Goal: Task Accomplishment & Management: Understand process/instructions

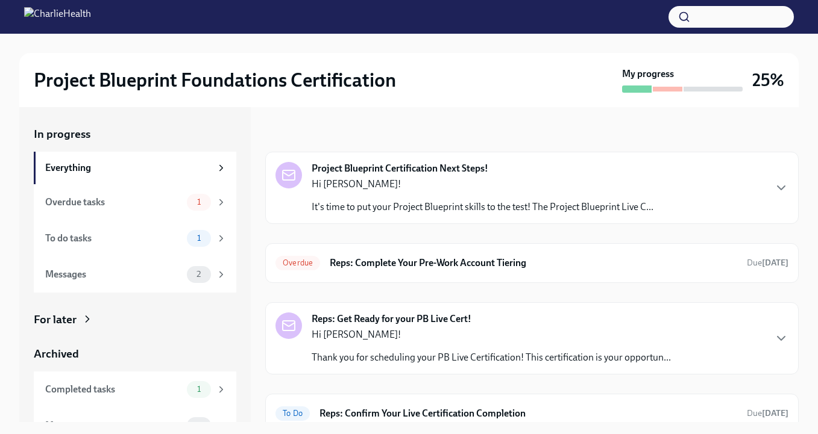
scroll to position [11, 0]
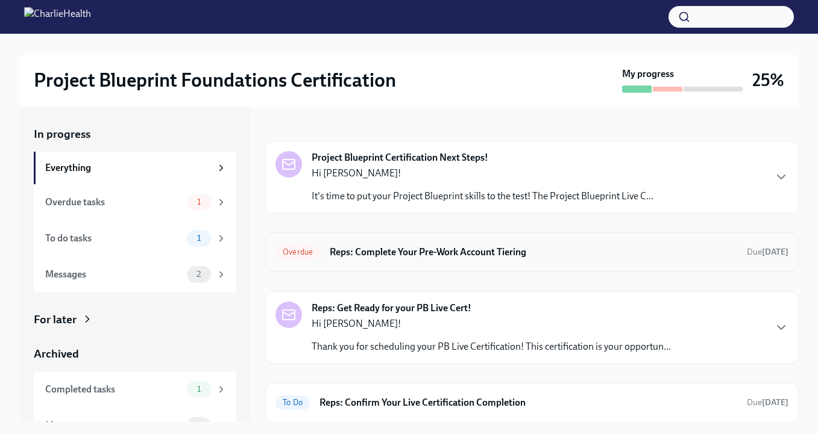
click at [522, 249] on h6 "Reps: Complete Your Pre-Work Account Tiering" at bounding box center [533, 252] width 407 height 13
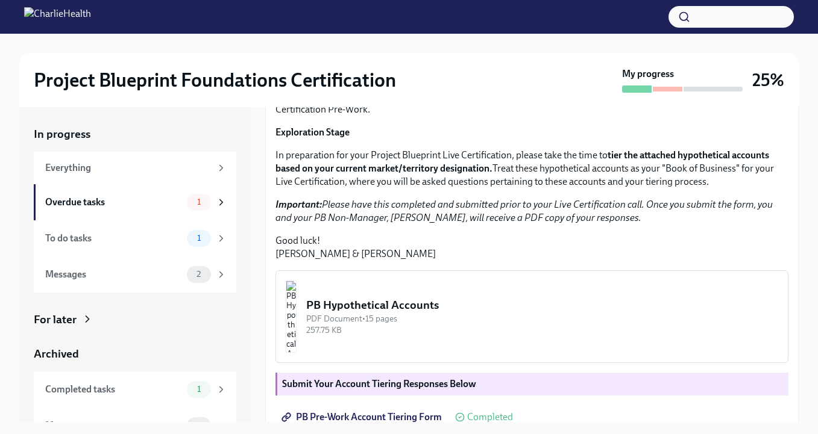
scroll to position [312, 0]
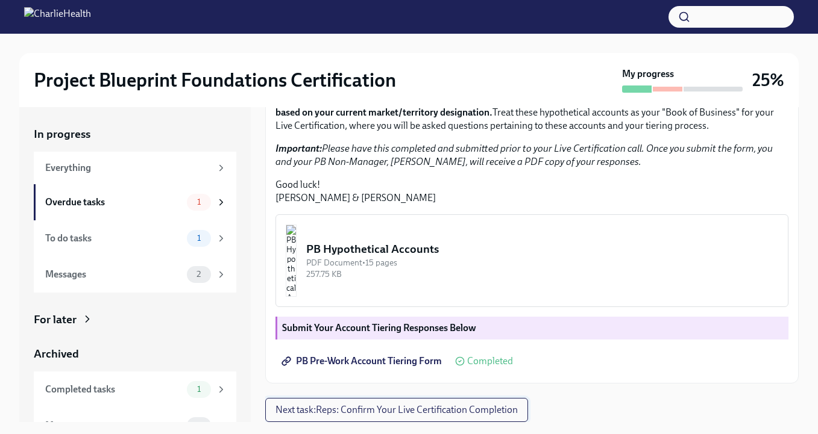
click at [396, 401] on button "Next task : Reps: Confirm Your Live Certification Completion" at bounding box center [396, 410] width 263 height 24
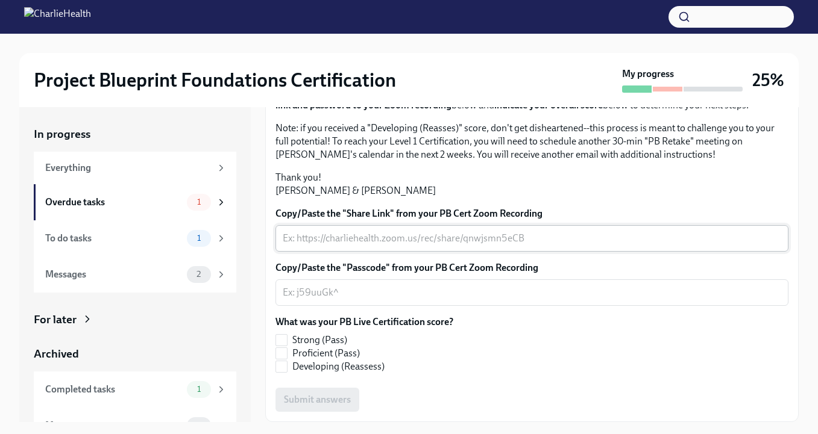
scroll to position [210, 0]
click at [128, 198] on div "Overdue tasks" at bounding box center [113, 202] width 137 height 13
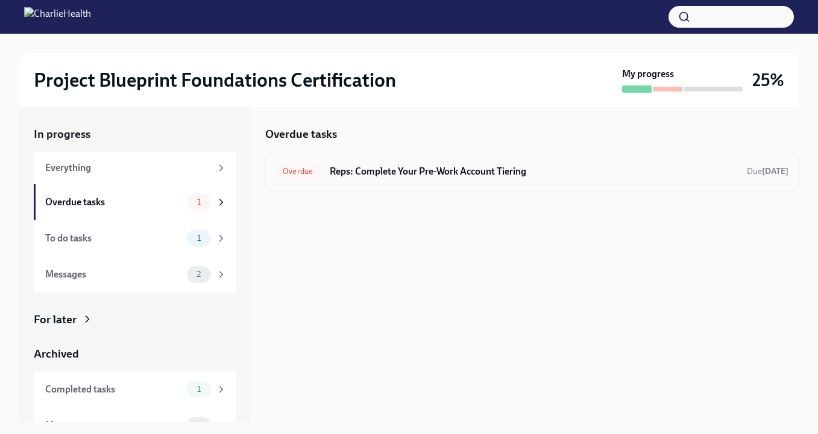
click at [379, 175] on h6 "Reps: Complete Your Pre-Work Account Tiering" at bounding box center [533, 171] width 407 height 13
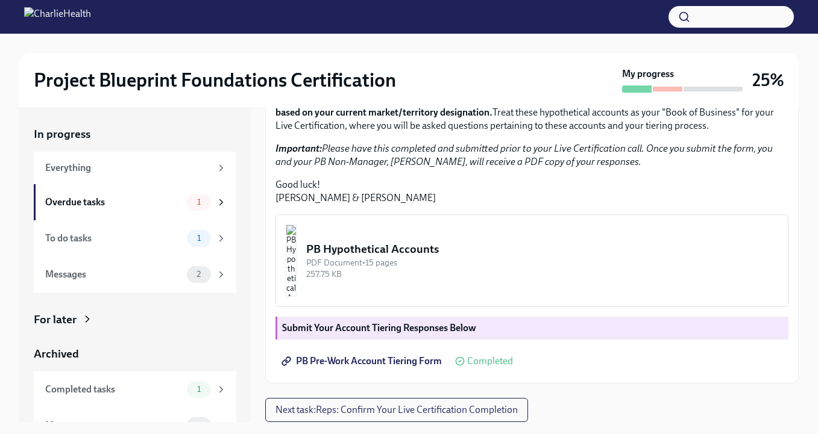
scroll to position [217, 0]
click at [452, 269] on div "PDF Document • 15 pages" at bounding box center [542, 262] width 472 height 11
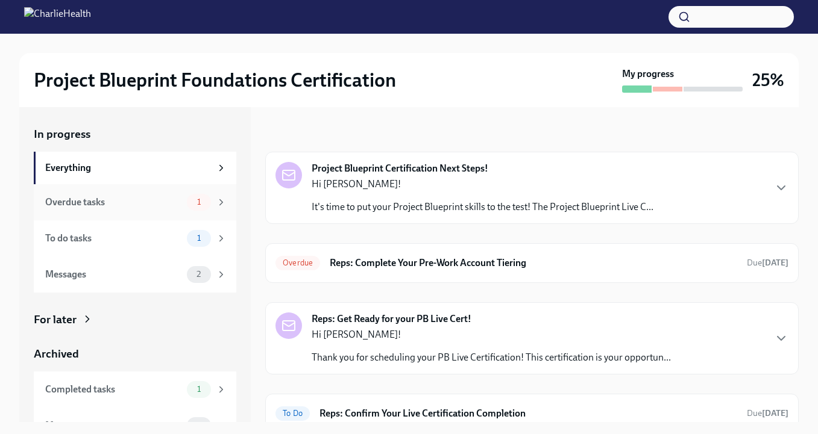
click at [197, 196] on div "1" at bounding box center [199, 202] width 24 height 17
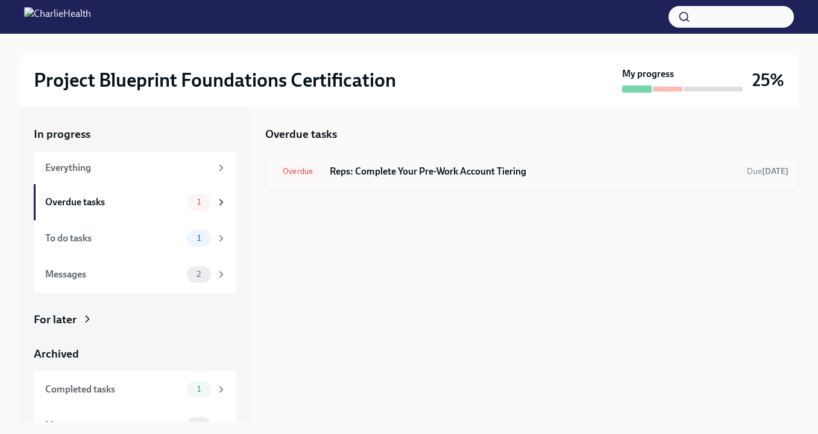
click at [398, 172] on h6 "Reps: Complete Your Pre-Work Account Tiering" at bounding box center [533, 171] width 407 height 13
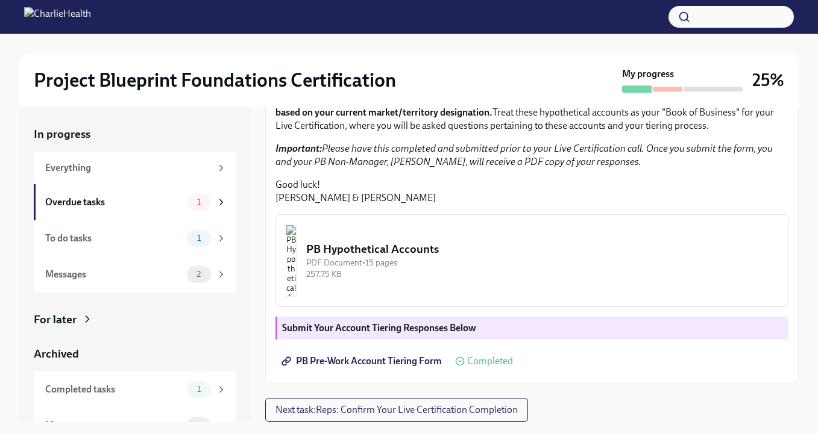
scroll to position [312, 0]
click at [161, 236] on div "To do tasks" at bounding box center [113, 238] width 137 height 13
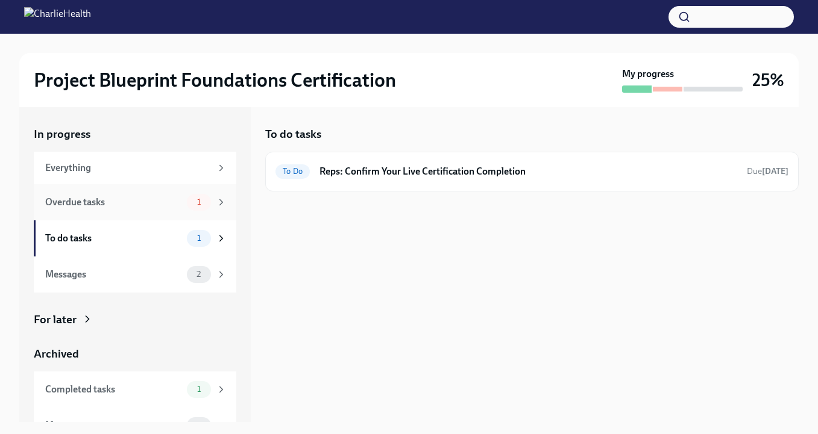
click at [152, 201] on div "Overdue tasks" at bounding box center [113, 202] width 137 height 13
click at [152, 166] on div "Everything" at bounding box center [128, 167] width 166 height 13
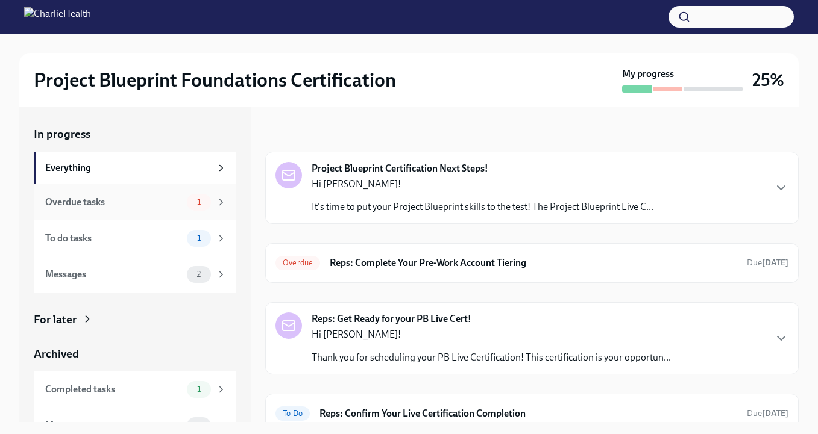
click at [210, 202] on div "1" at bounding box center [199, 202] width 24 height 17
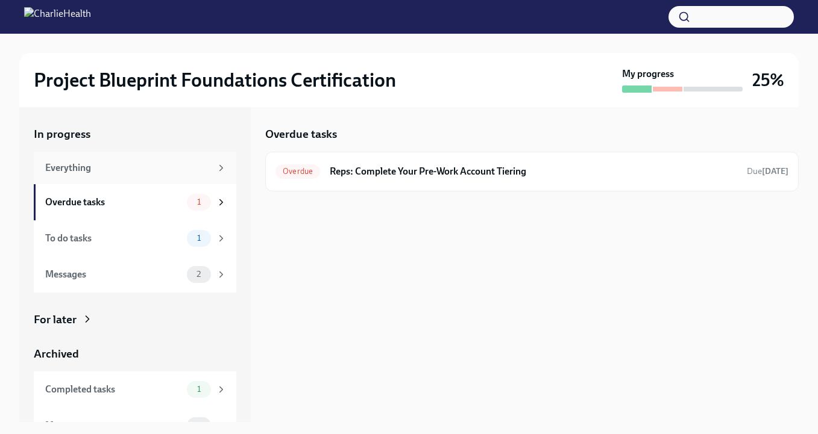
click at [209, 170] on div "Everything" at bounding box center [128, 167] width 166 height 13
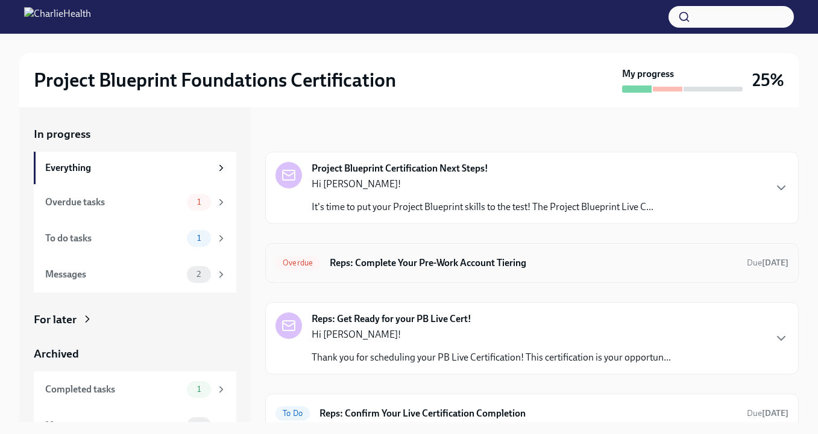
click at [300, 261] on span "Overdue" at bounding box center [297, 262] width 45 height 9
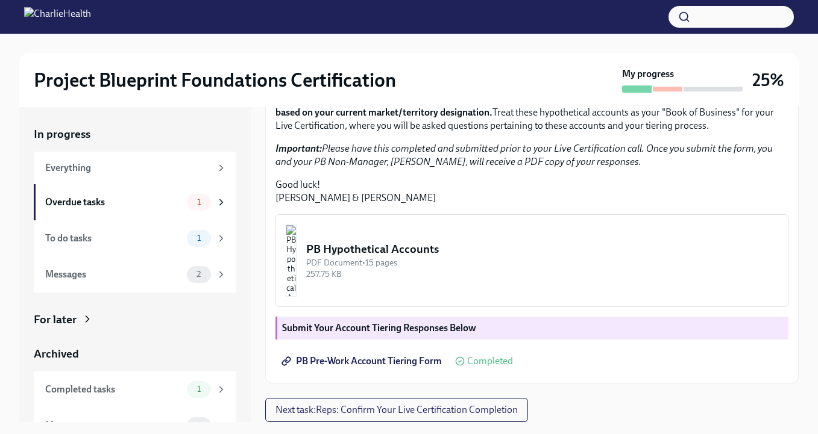
scroll to position [22, 0]
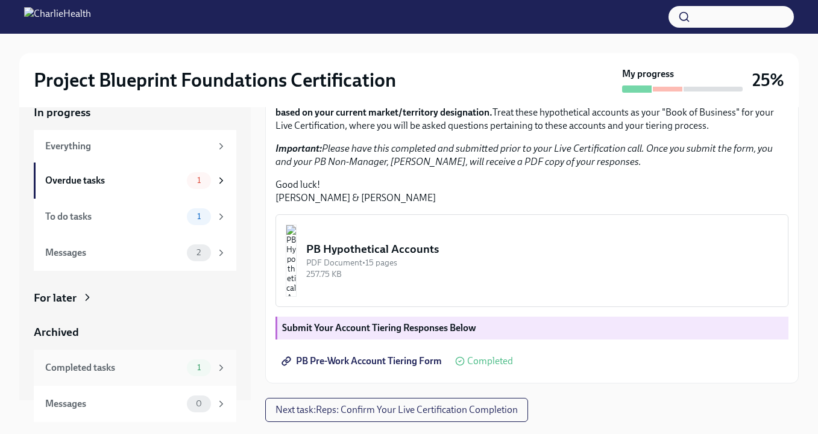
click at [144, 362] on div "Completed tasks" at bounding box center [113, 368] width 137 height 13
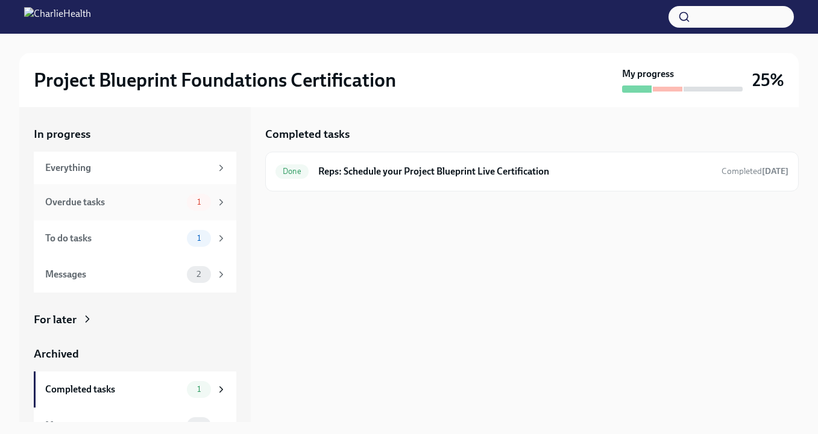
click at [154, 207] on div "Overdue tasks" at bounding box center [113, 202] width 137 height 13
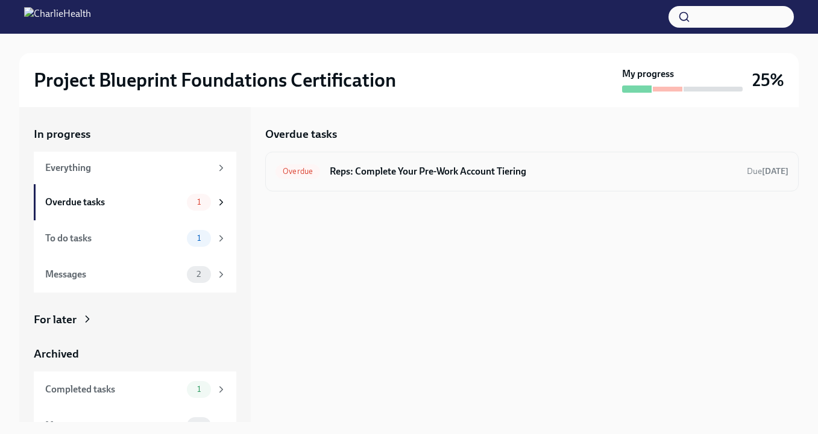
click at [381, 171] on h6 "Reps: Complete Your Pre-Work Account Tiering" at bounding box center [533, 171] width 407 height 13
